Goal: Use online tool/utility: Utilize a website feature to perform a specific function

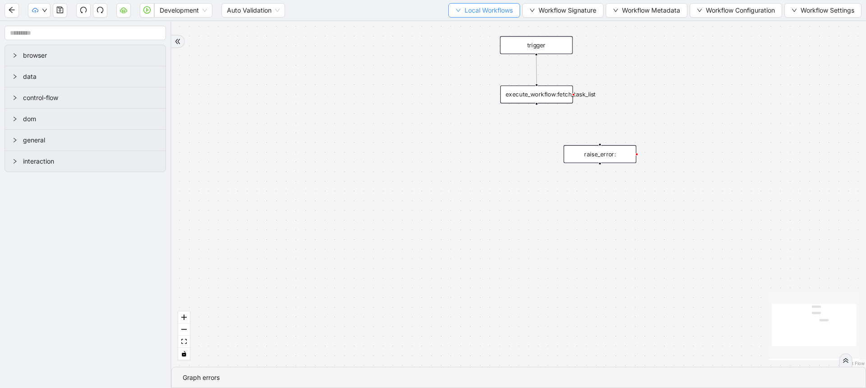
click at [457, 10] on button "Local Workflows" at bounding box center [484, 10] width 72 height 14
click at [460, 27] on span "Select" at bounding box center [480, 28] width 59 height 10
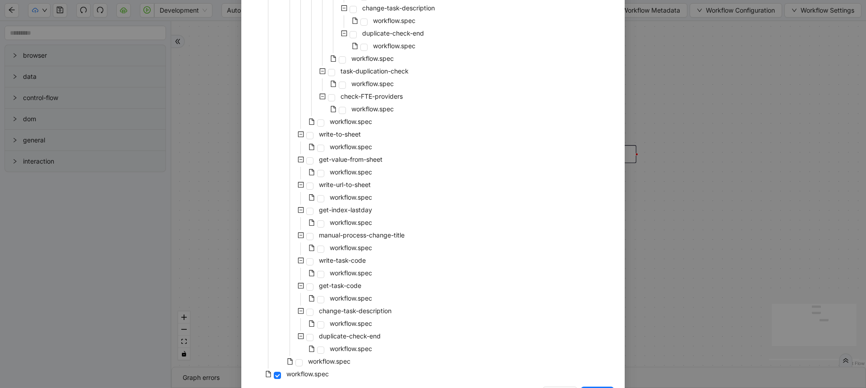
scroll to position [718, 0]
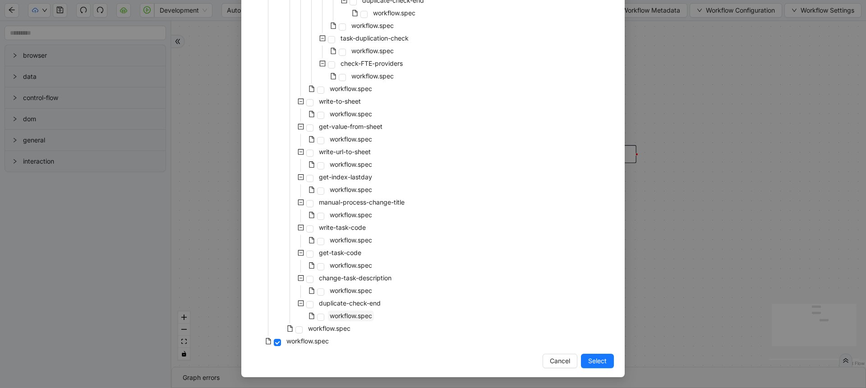
click at [351, 312] on span "workflow.spec" at bounding box center [351, 316] width 42 height 8
click at [592, 362] on span "Select" at bounding box center [597, 361] width 18 height 10
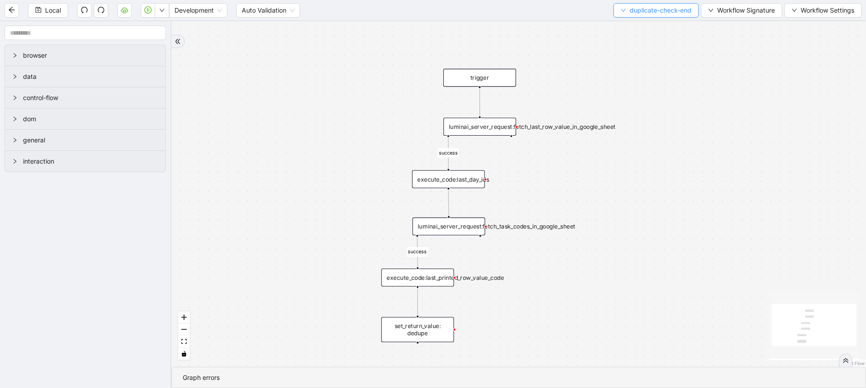
click at [634, 9] on span "duplicate-check-end" at bounding box center [661, 10] width 62 height 10
click at [634, 27] on span "Select" at bounding box center [654, 28] width 71 height 10
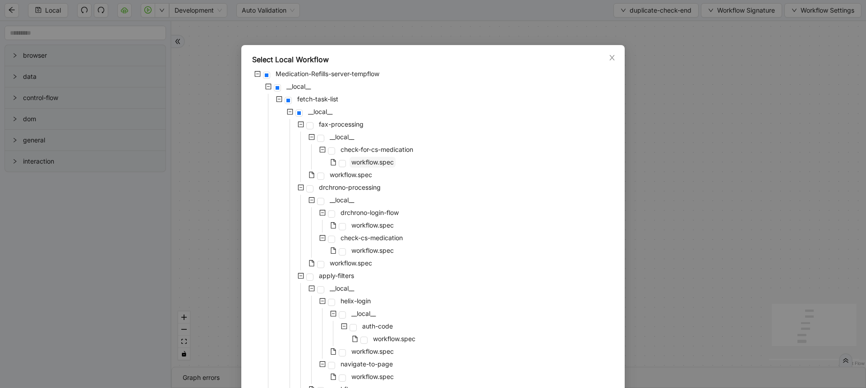
click at [355, 166] on span "workflow.spec" at bounding box center [373, 162] width 46 height 11
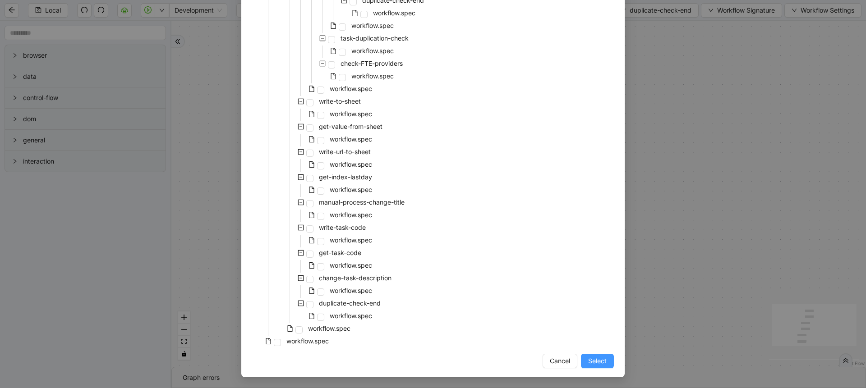
click at [583, 360] on button "Select" at bounding box center [597, 361] width 33 height 14
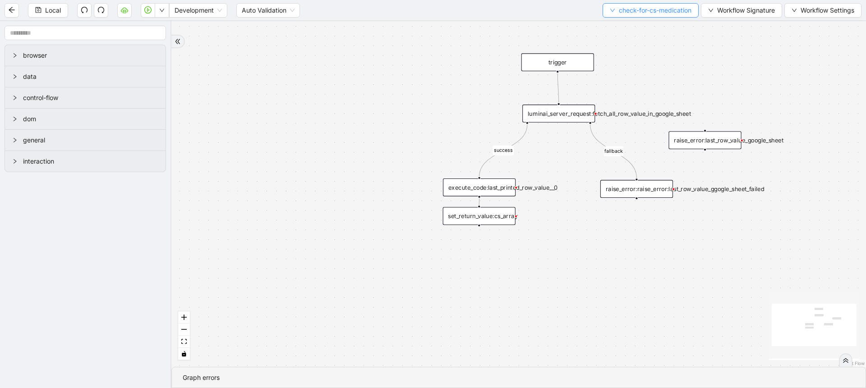
click at [622, 8] on span "check-for-cs-medication" at bounding box center [655, 10] width 73 height 10
click at [619, 33] on li "Select" at bounding box center [648, 28] width 94 height 14
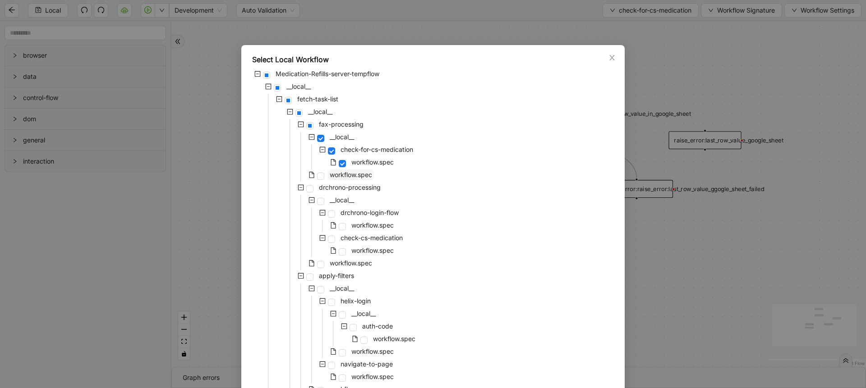
click at [363, 178] on span "workflow.spec" at bounding box center [351, 175] width 42 height 8
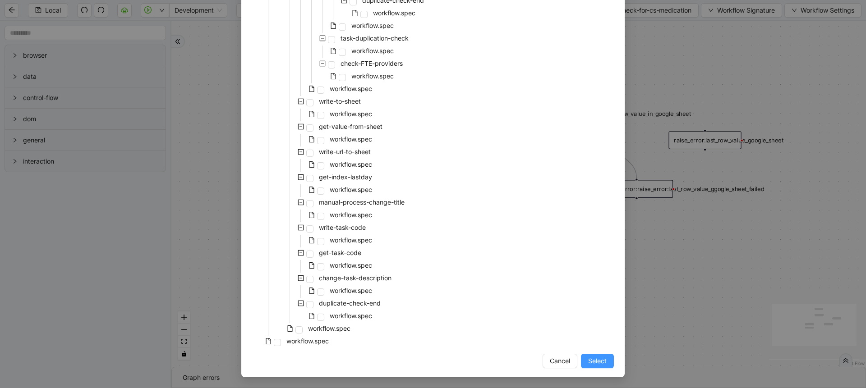
click at [596, 359] on span "Select" at bounding box center [597, 361] width 18 height 10
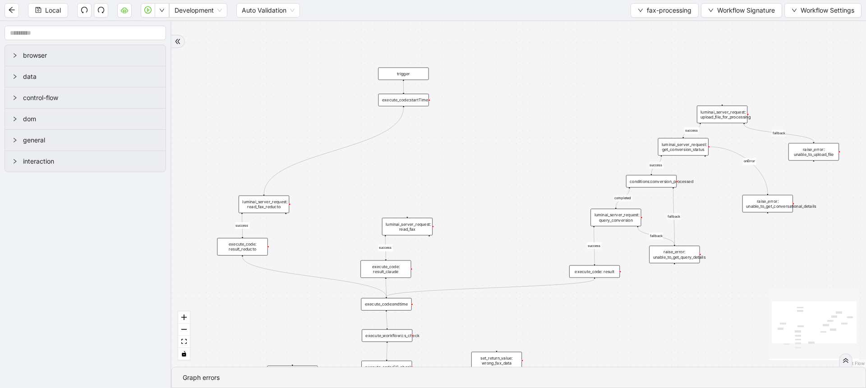
drag, startPoint x: 506, startPoint y: 302, endPoint x: 541, endPoint y: 175, distance: 131.6
click at [541, 175] on div "fallback success fallback success fallback success completed success success on…" at bounding box center [518, 194] width 695 height 346
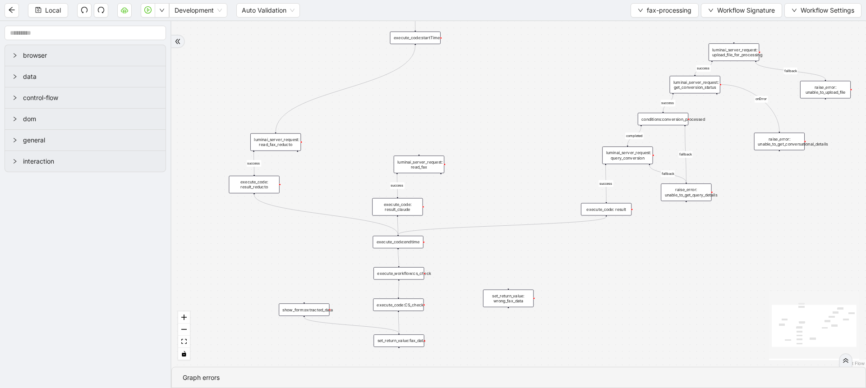
drag, startPoint x: 550, startPoint y: 142, endPoint x: 558, endPoint y: 60, distance: 82.0
click at [558, 60] on div "fallback success fallback success fallback success completed success success on…" at bounding box center [518, 194] width 695 height 346
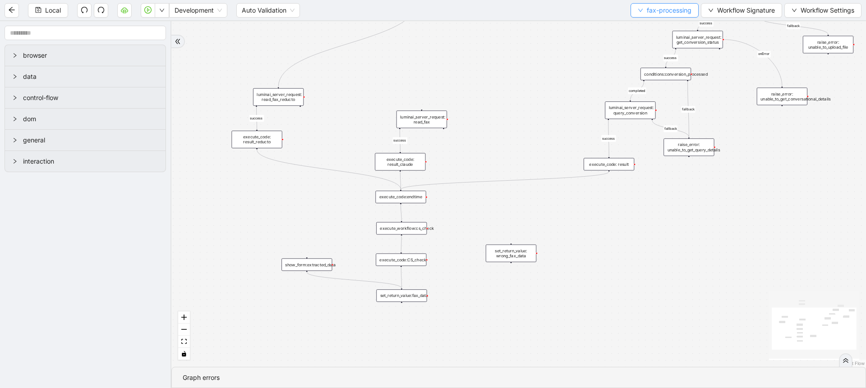
click at [638, 9] on icon "down" at bounding box center [640, 10] width 5 height 5
click at [638, 27] on span "Select" at bounding box center [663, 28] width 54 height 10
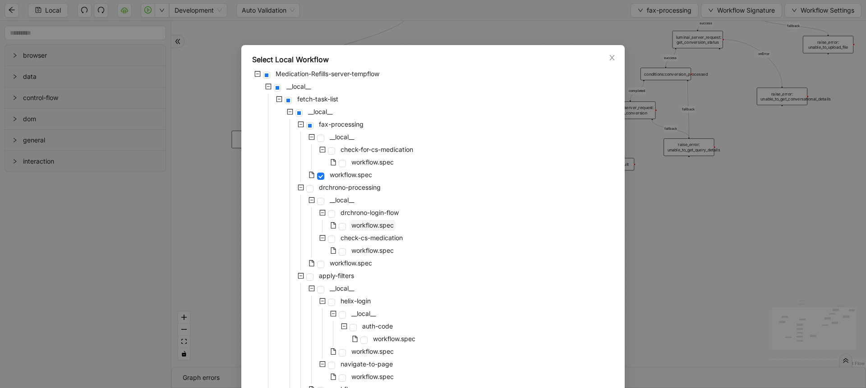
click at [371, 227] on span "workflow.spec" at bounding box center [372, 226] width 42 height 8
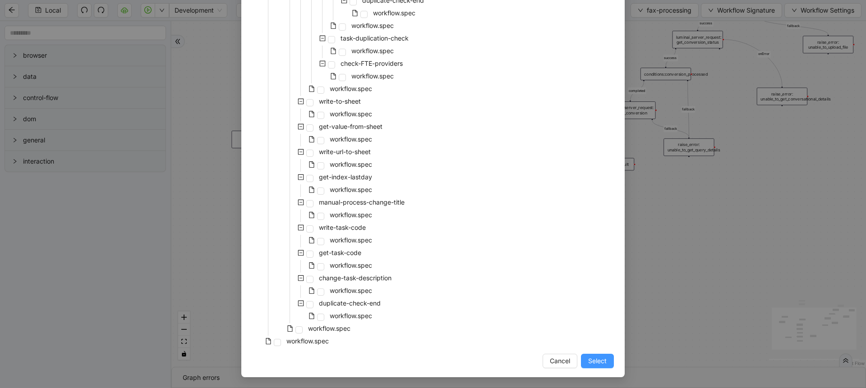
click at [588, 360] on span "Select" at bounding box center [597, 361] width 18 height 10
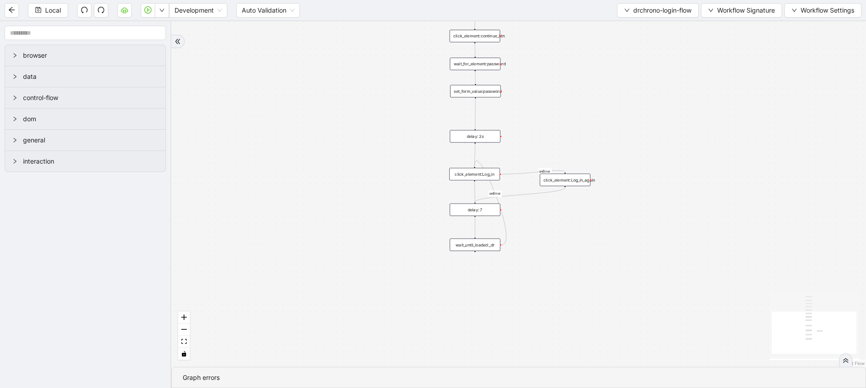
drag, startPoint x: 333, startPoint y: 195, endPoint x: 319, endPoint y: 246, distance: 53.2
click at [319, 246] on div "onError onError trigger wait_for_element:username click_element:continue_btn se…" at bounding box center [518, 194] width 695 height 346
